Goal: Check status: Check status

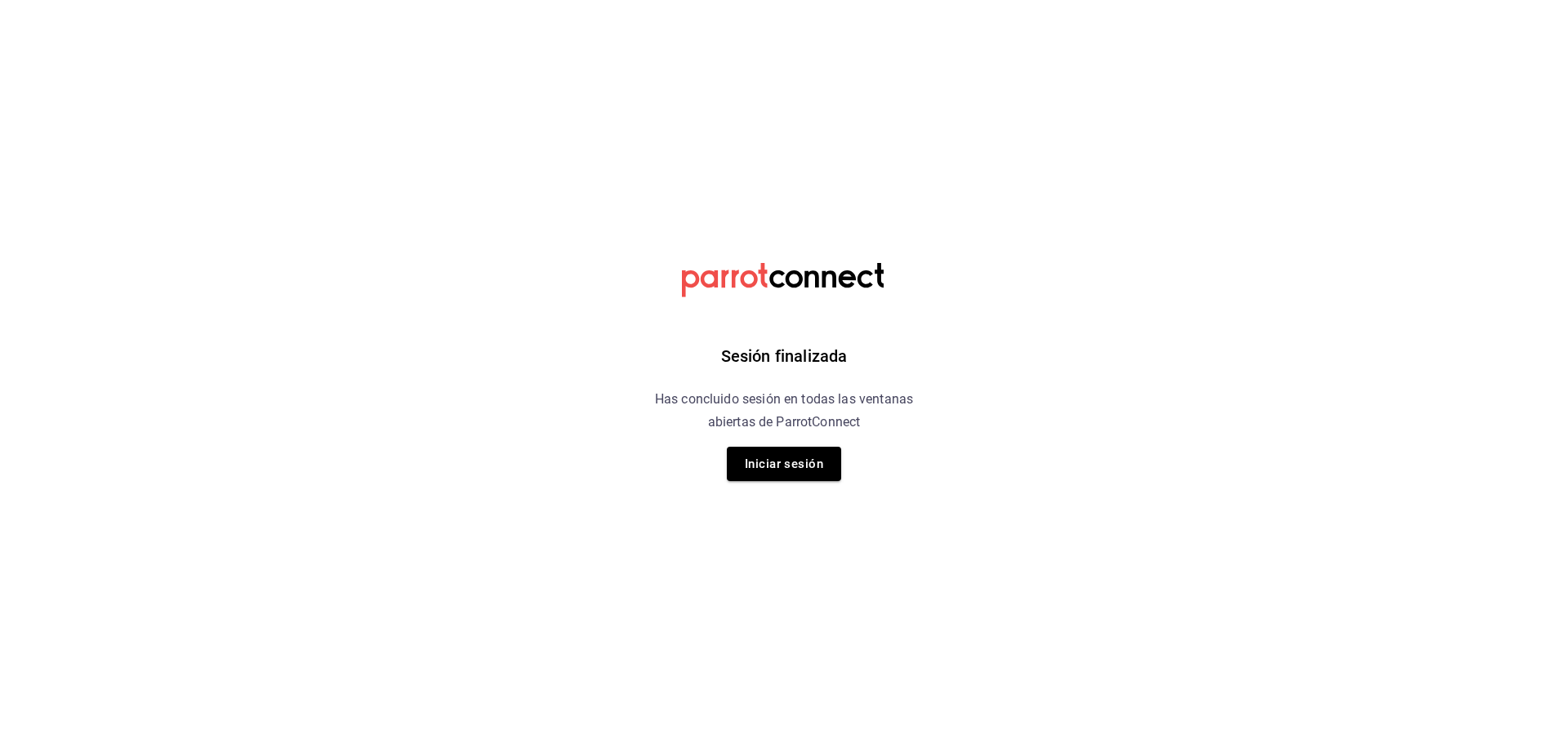
click at [748, 460] on button "Iniciar sesión" at bounding box center [784, 464] width 115 height 35
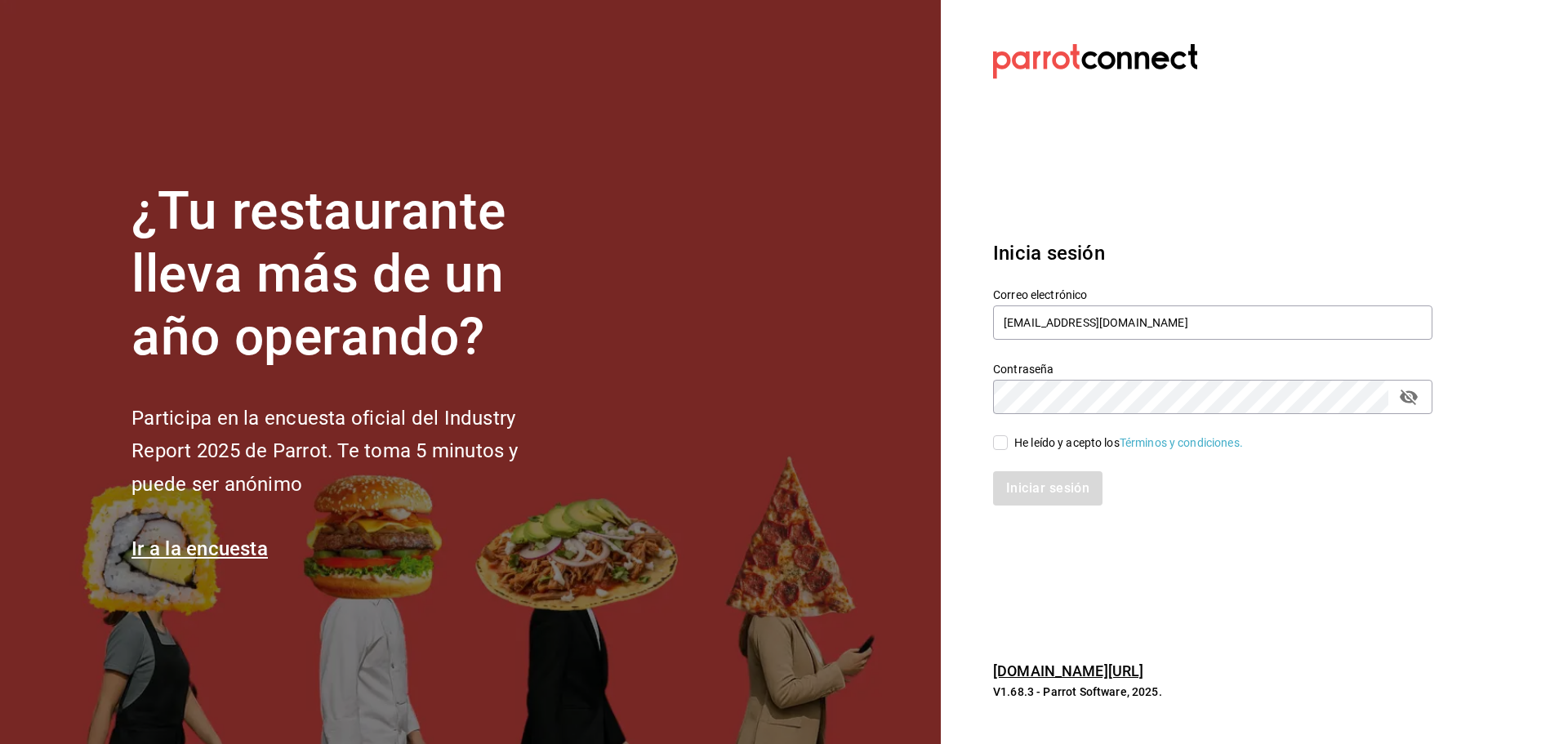
click at [994, 446] on input "He leído y acepto los Términos y condiciones." at bounding box center [1000, 442] width 14 height 14
checkbox input "true"
click at [1018, 484] on button "Iniciar sesión" at bounding box center [1049, 488] width 111 height 35
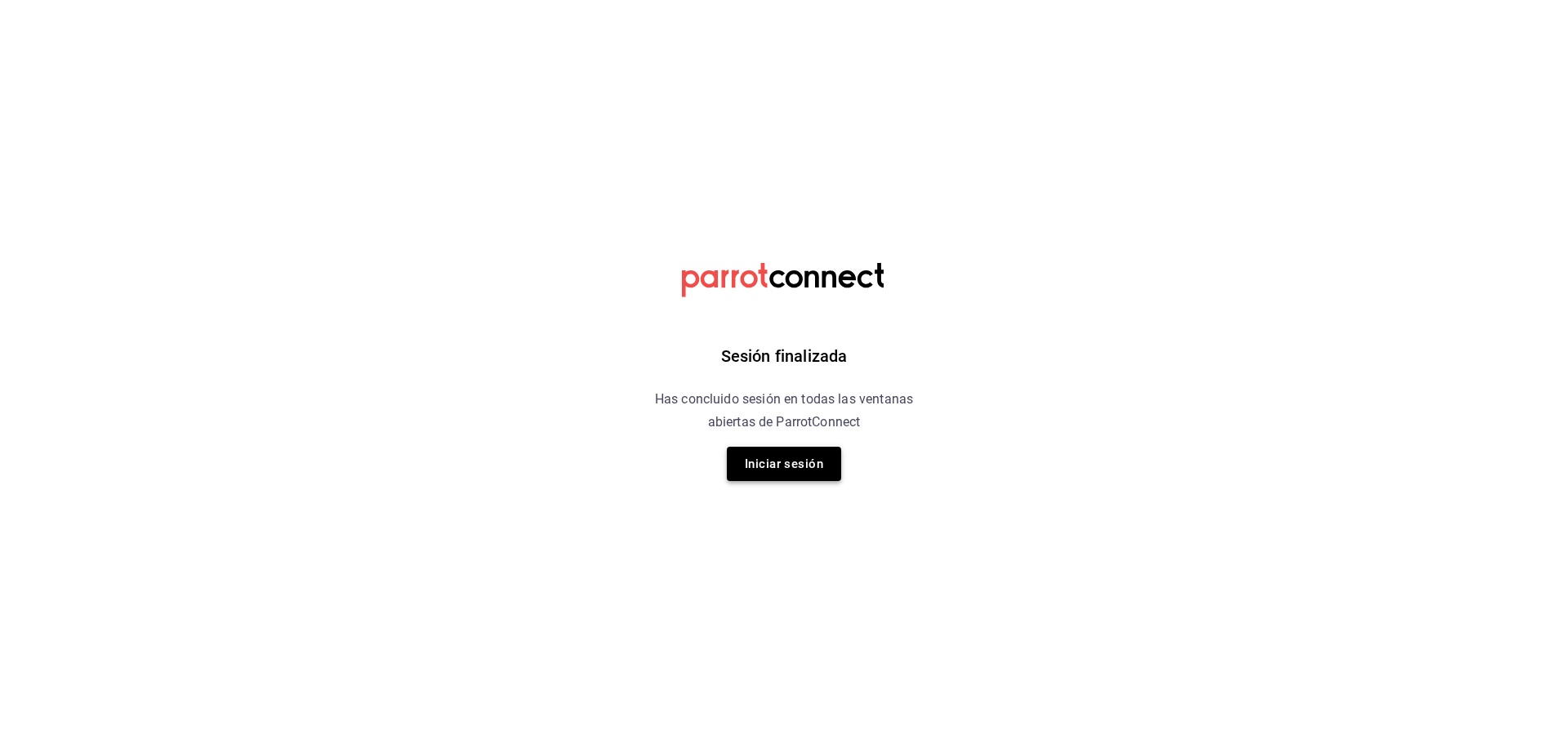
click at [839, 456] on button "Iniciar sesión" at bounding box center [784, 464] width 115 height 35
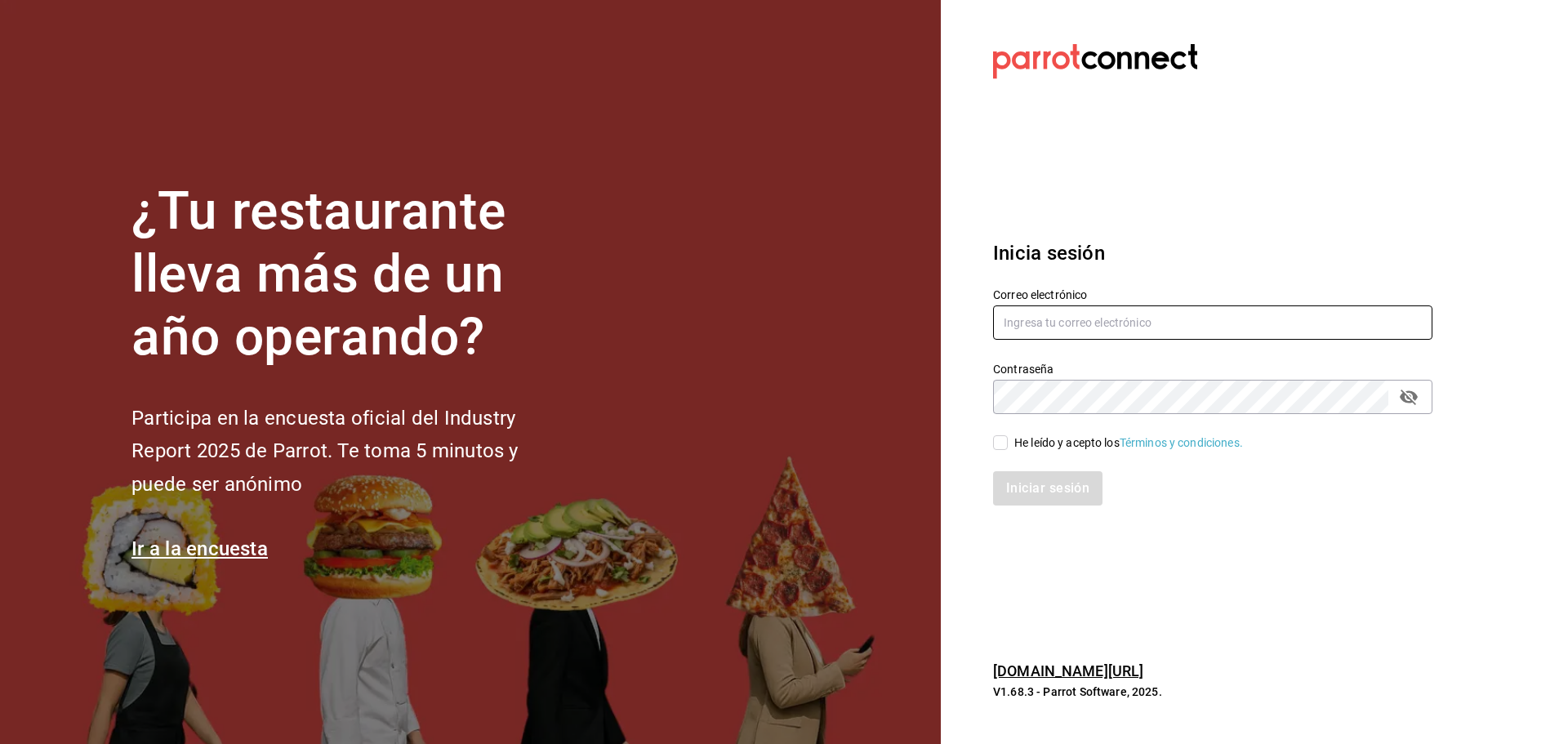
type input "[EMAIL_ADDRESS][DOMAIN_NAME]"
drag, startPoint x: 998, startPoint y: 443, endPoint x: 1010, endPoint y: 451, distance: 14.4
click at [1001, 442] on input "He leído y acepto los Términos y condiciones." at bounding box center [1000, 442] width 14 height 14
checkbox input "true"
click at [1039, 497] on button "Iniciar sesión" at bounding box center [1049, 488] width 111 height 35
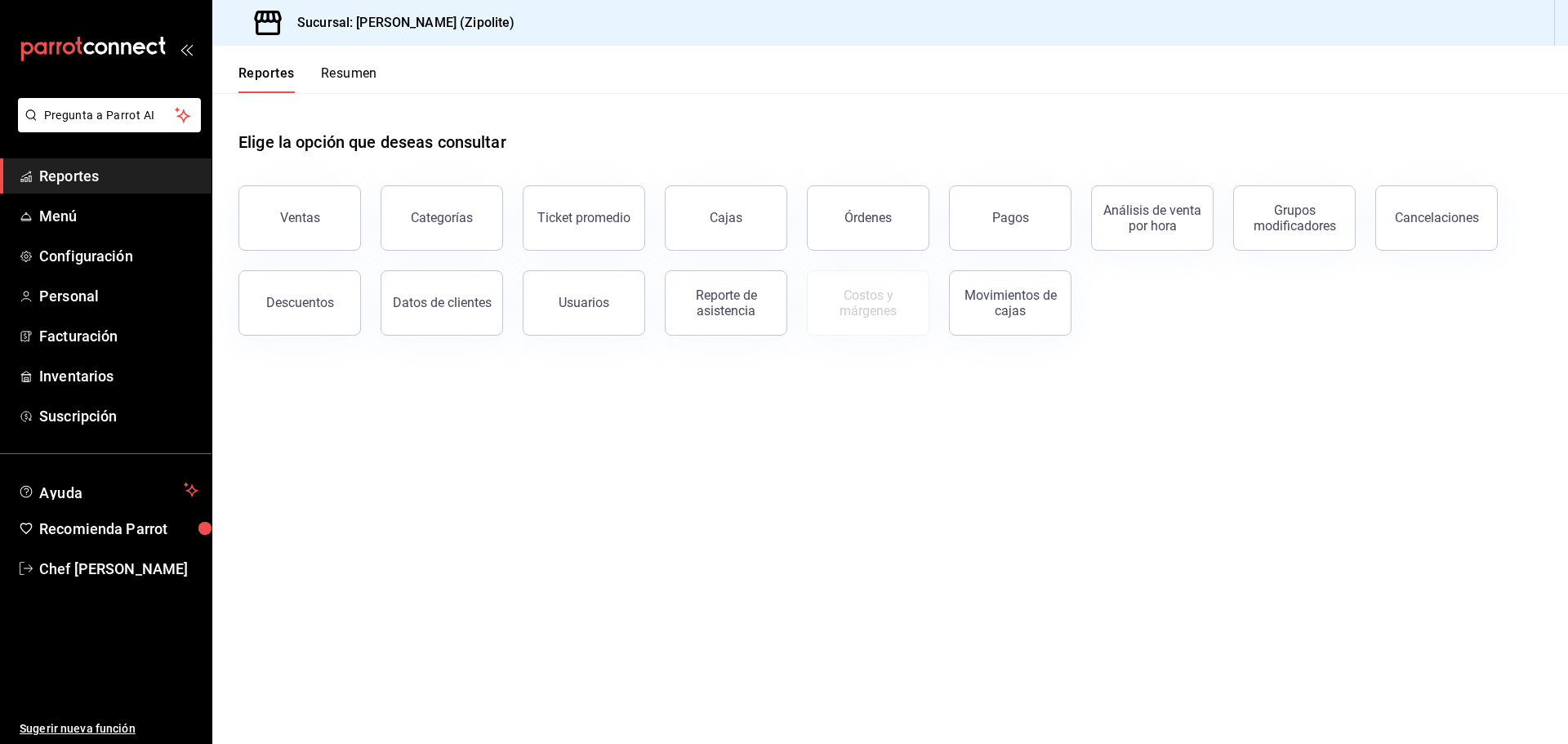
click at [738, 208] on button "Cajas" at bounding box center [725, 218] width 122 height 65
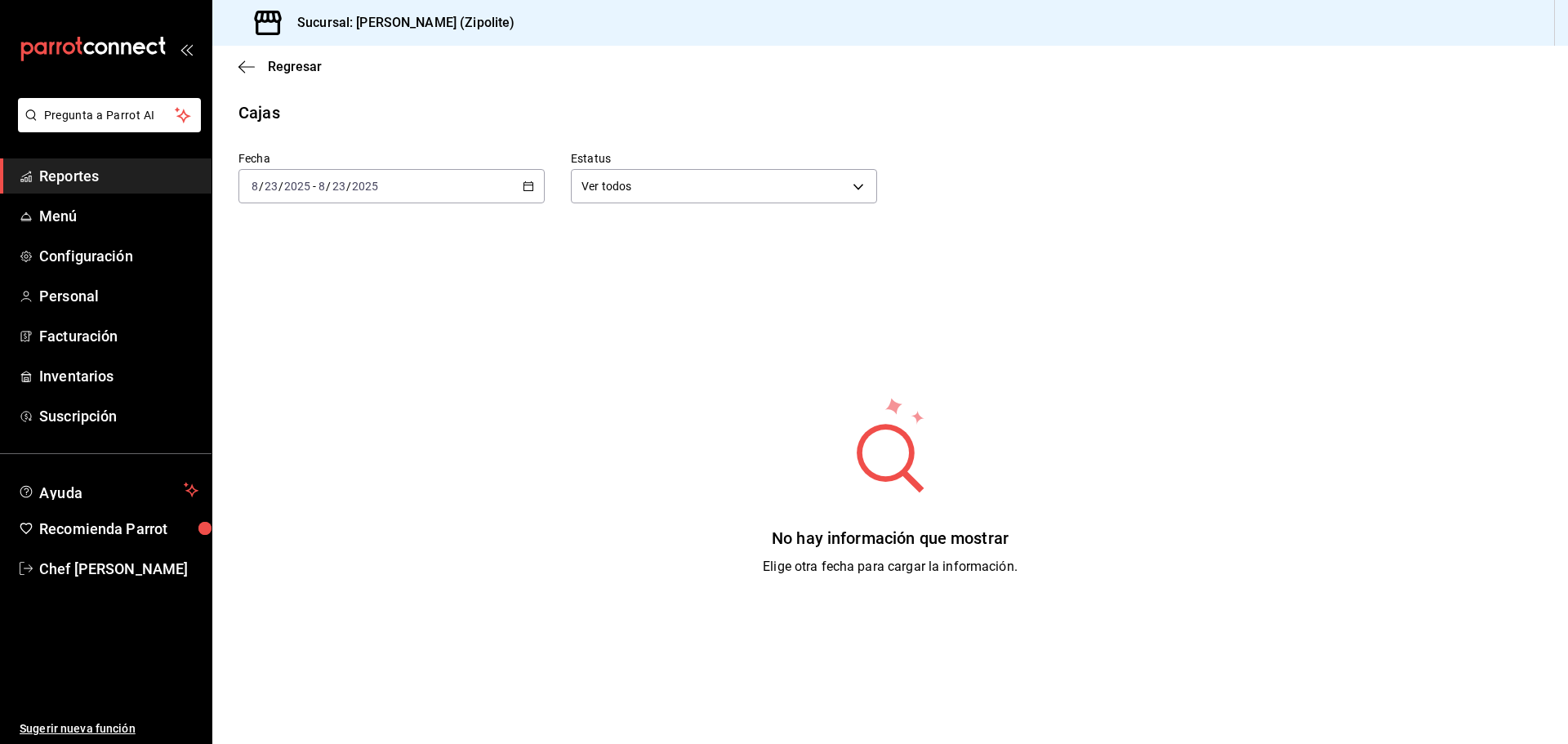
click at [433, 189] on div "2025-08-23 8 / 23 / 2025 - 2025-08-23 8 / 23 / 2025" at bounding box center [391, 186] width 306 height 35
click at [341, 271] on span "Ayer" at bounding box center [315, 272] width 126 height 17
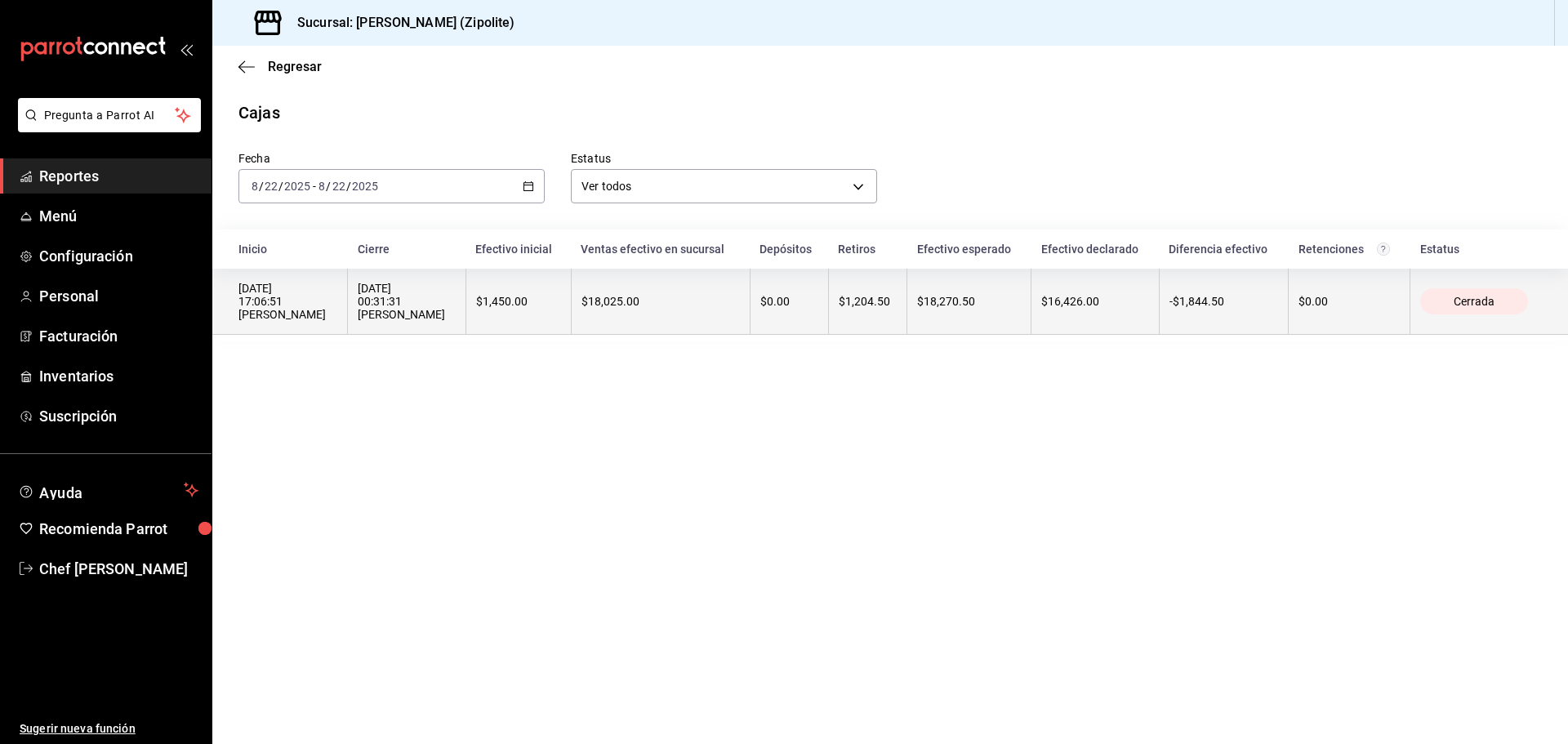
click at [618, 318] on th "$18,025.00" at bounding box center [660, 302] width 179 height 66
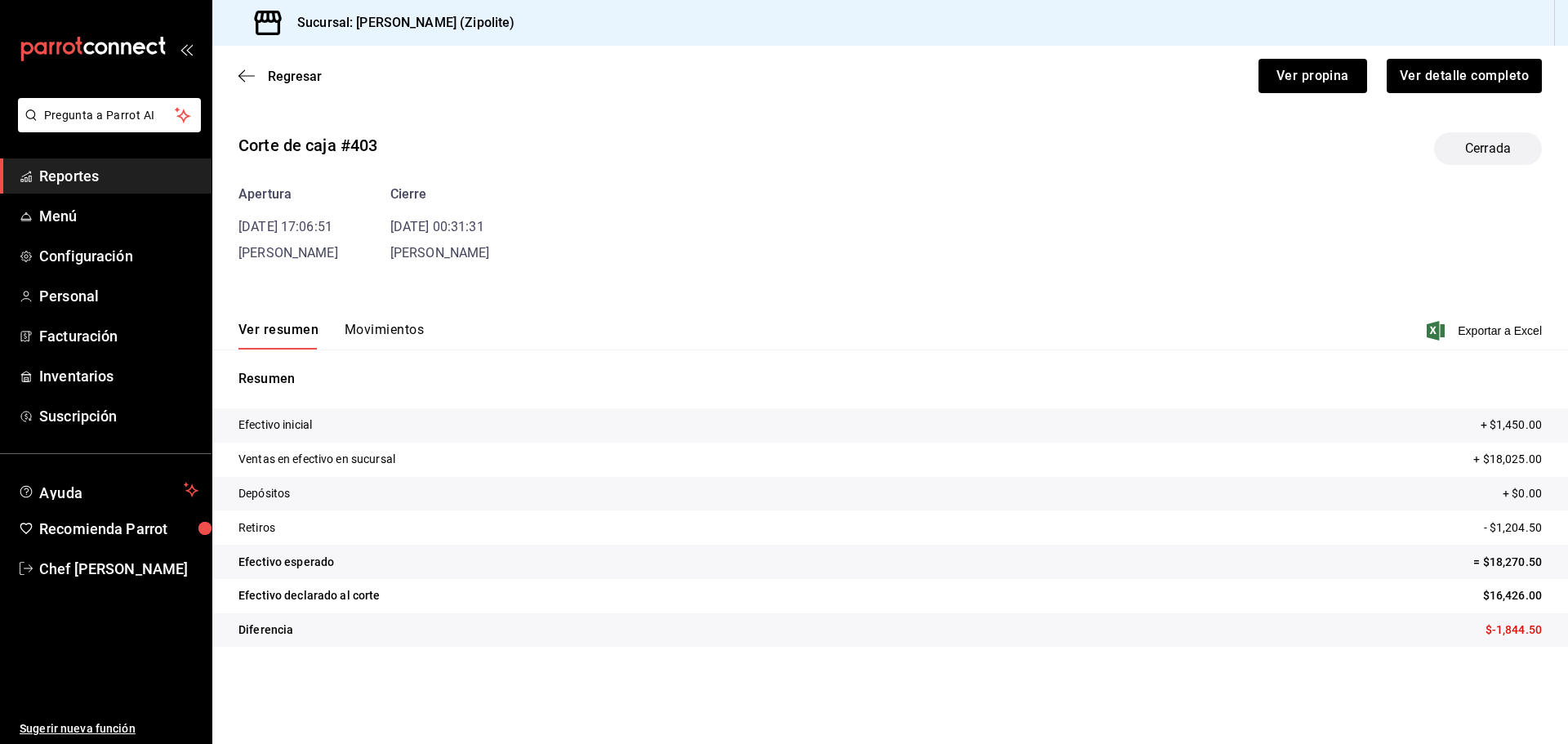
click at [420, 329] on button "Movimientos" at bounding box center [384, 336] width 79 height 28
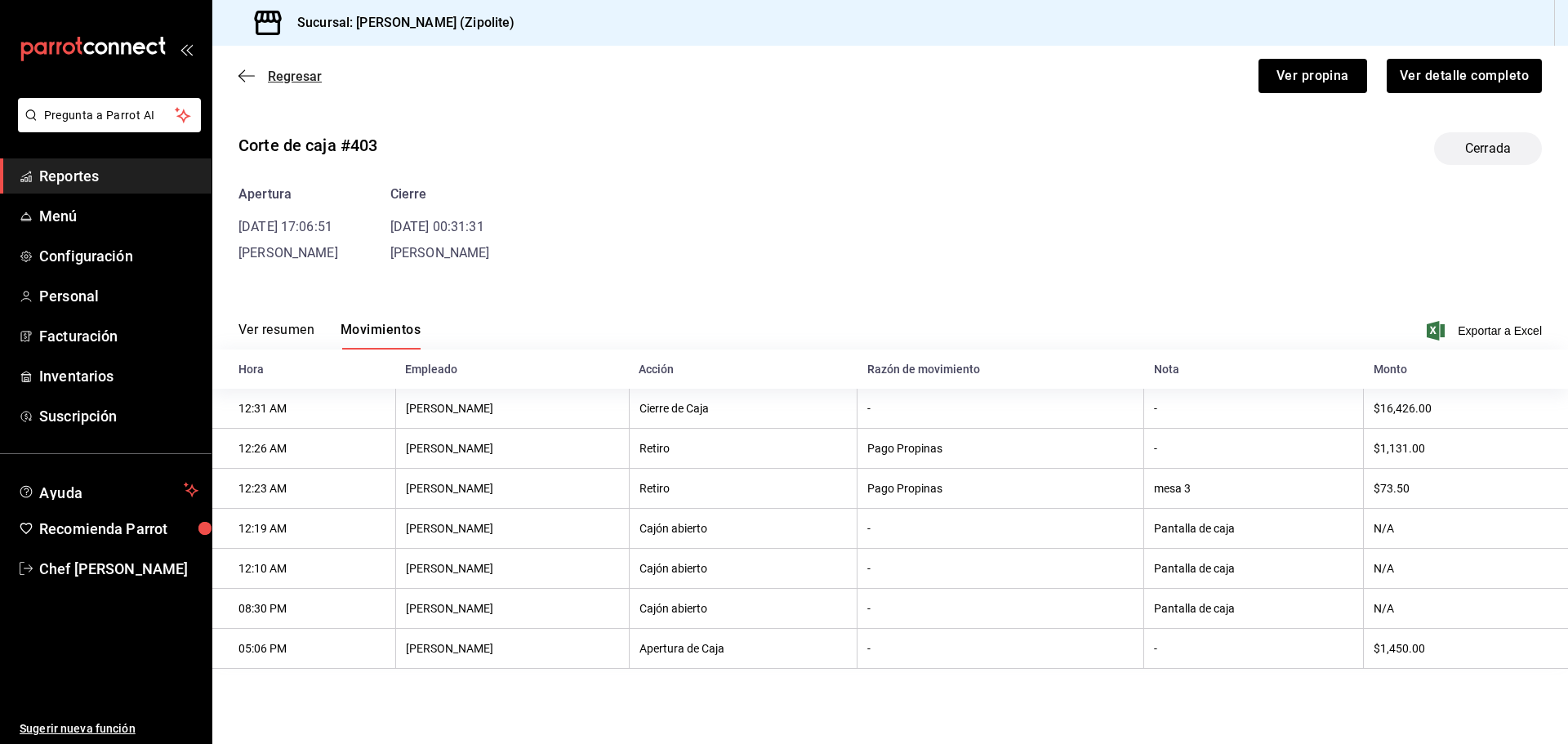
click at [241, 76] on icon "button" at bounding box center [246, 75] width 16 height 1
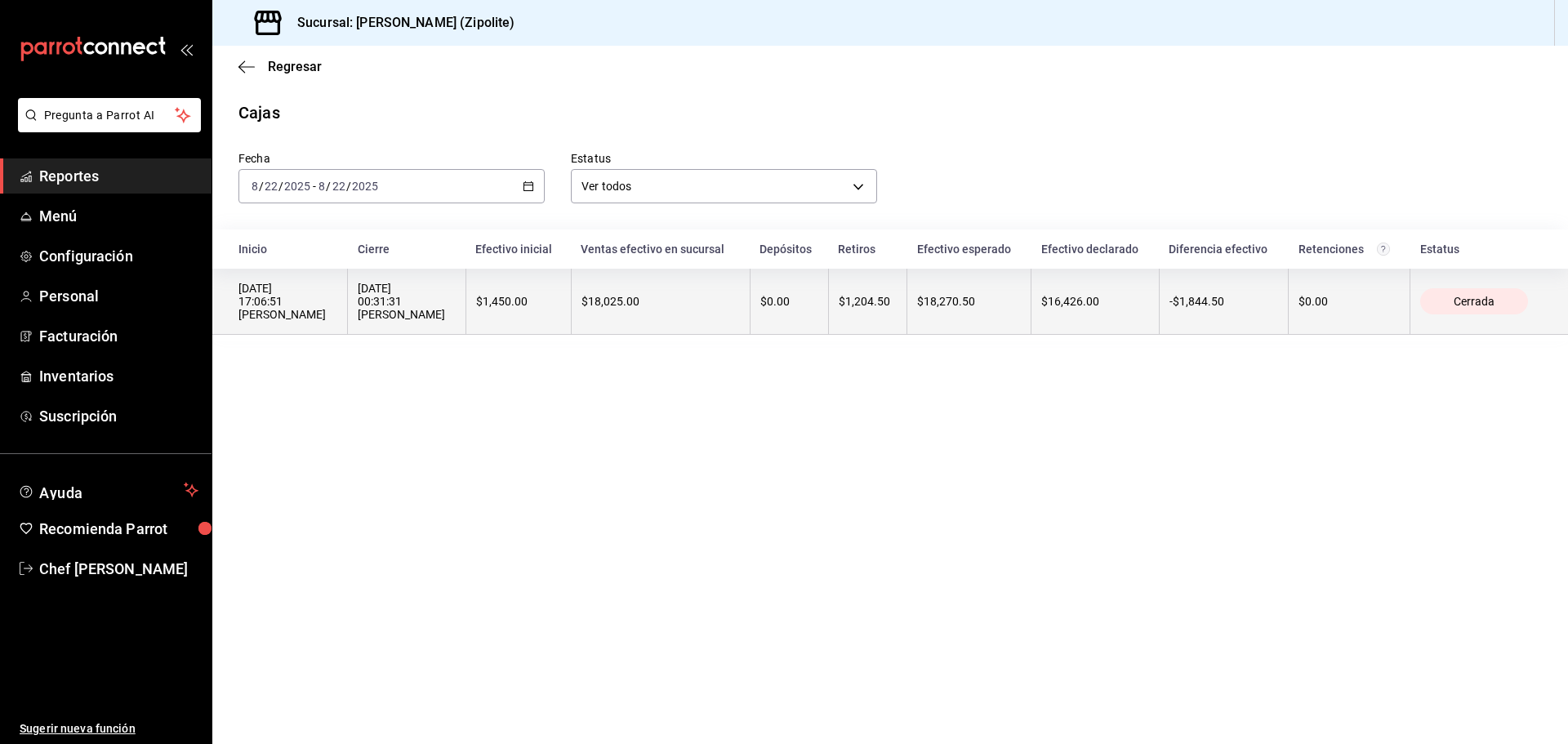
click at [1061, 314] on th "$16,426.00" at bounding box center [1094, 302] width 127 height 66
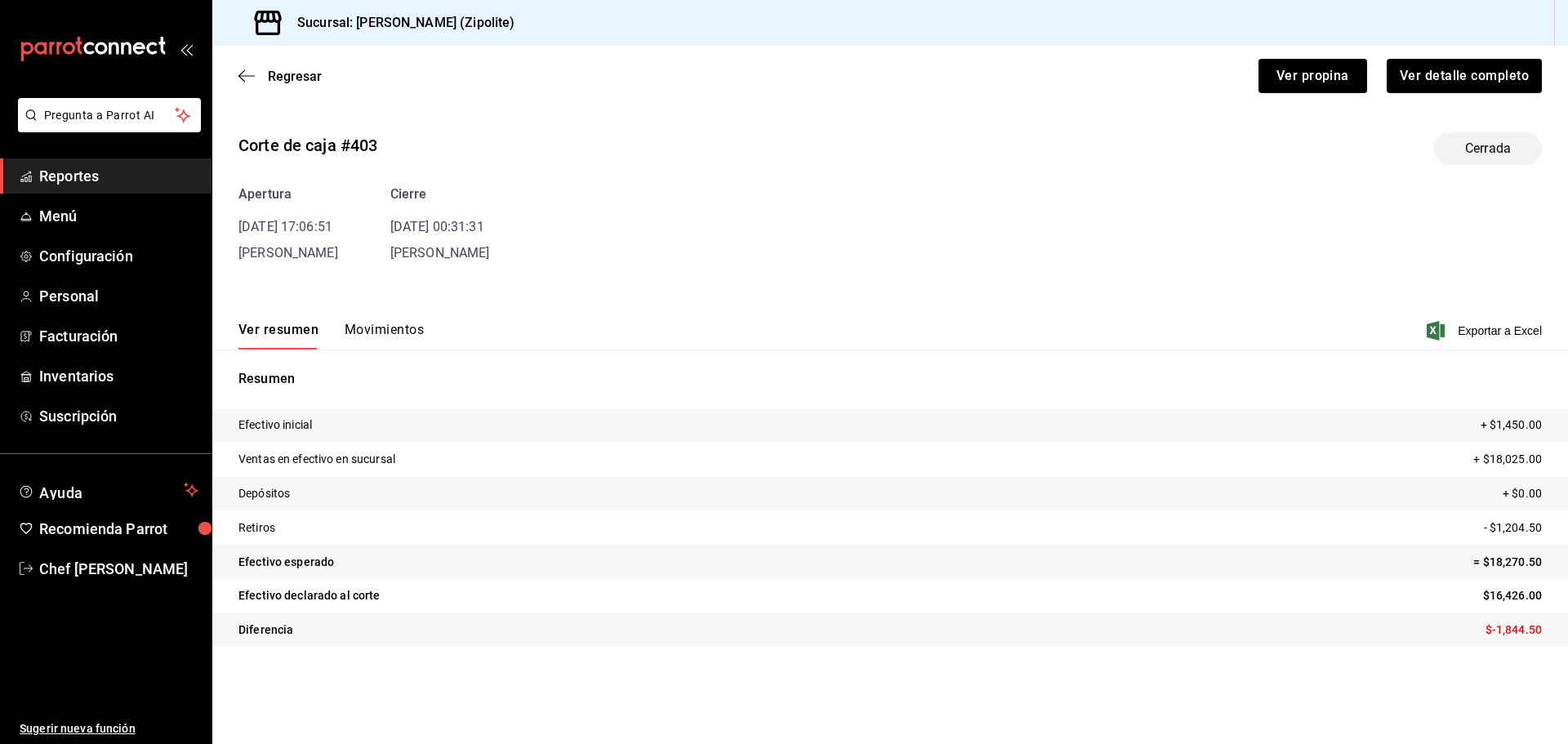
drag, startPoint x: 1548, startPoint y: 596, endPoint x: 1473, endPoint y: 600, distance: 75.1
click at [1473, 600] on tr "Efectivo declarado al corte $16,426.00" at bounding box center [890, 596] width 1356 height 35
click at [1460, 660] on div "Efectivo inicial + $1,450.00 Ventas en efectivo en sucursal + $18,025.00 Depósi…" at bounding box center [890, 537] width 1356 height 258
click at [1170, 169] on div "Corte de caja #403 Cerrada Apertura 22/08/25 17:06:51 Alma M Cierre 23/08/25 00…" at bounding box center [890, 191] width 1303 height 143
